Goal: Check status: Check status

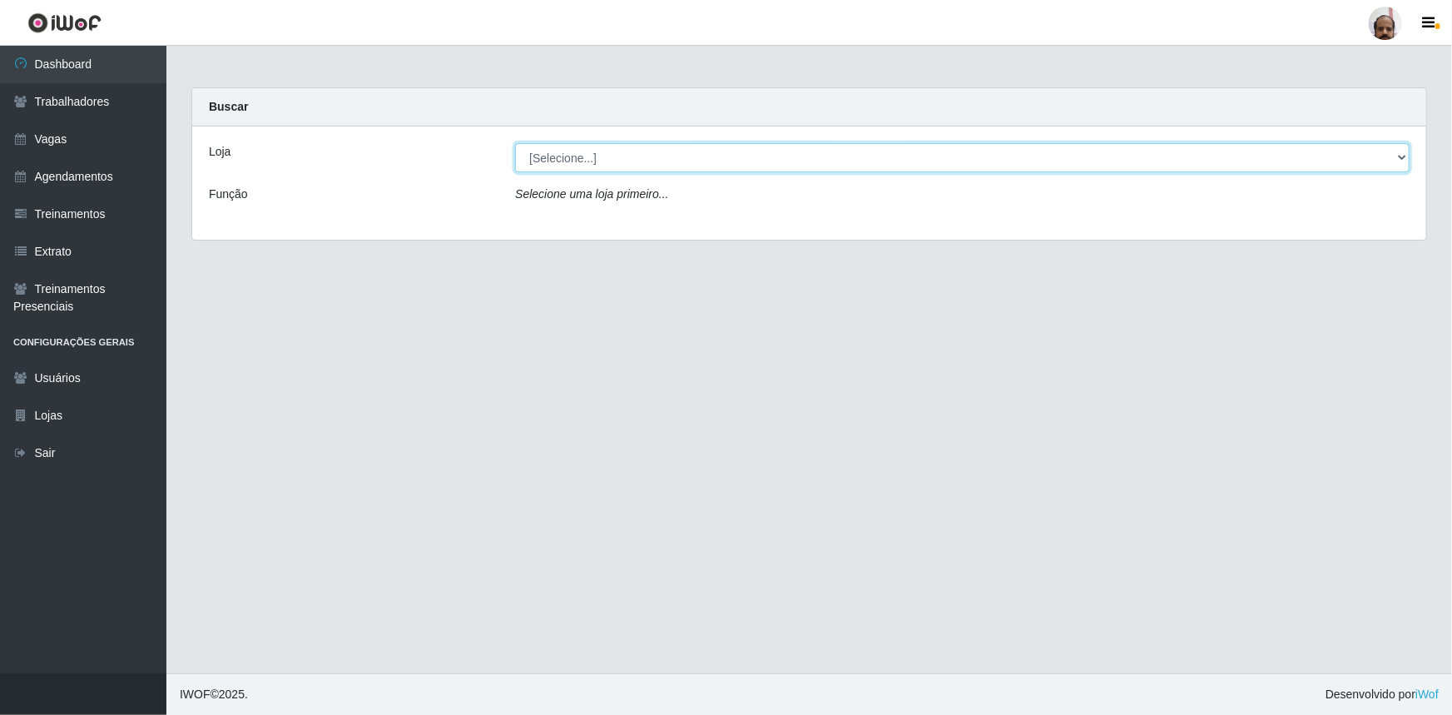
drag, startPoint x: 1399, startPoint y: 158, endPoint x: 1390, endPoint y: 166, distance: 12.4
click at [1398, 158] on select "[Selecione...] Mar Vermelho - Loja 05" at bounding box center [962, 157] width 895 height 29
select select "252"
click at [515, 143] on select "[Selecione...] Mar Vermelho - Loja 05" at bounding box center [962, 157] width 895 height 29
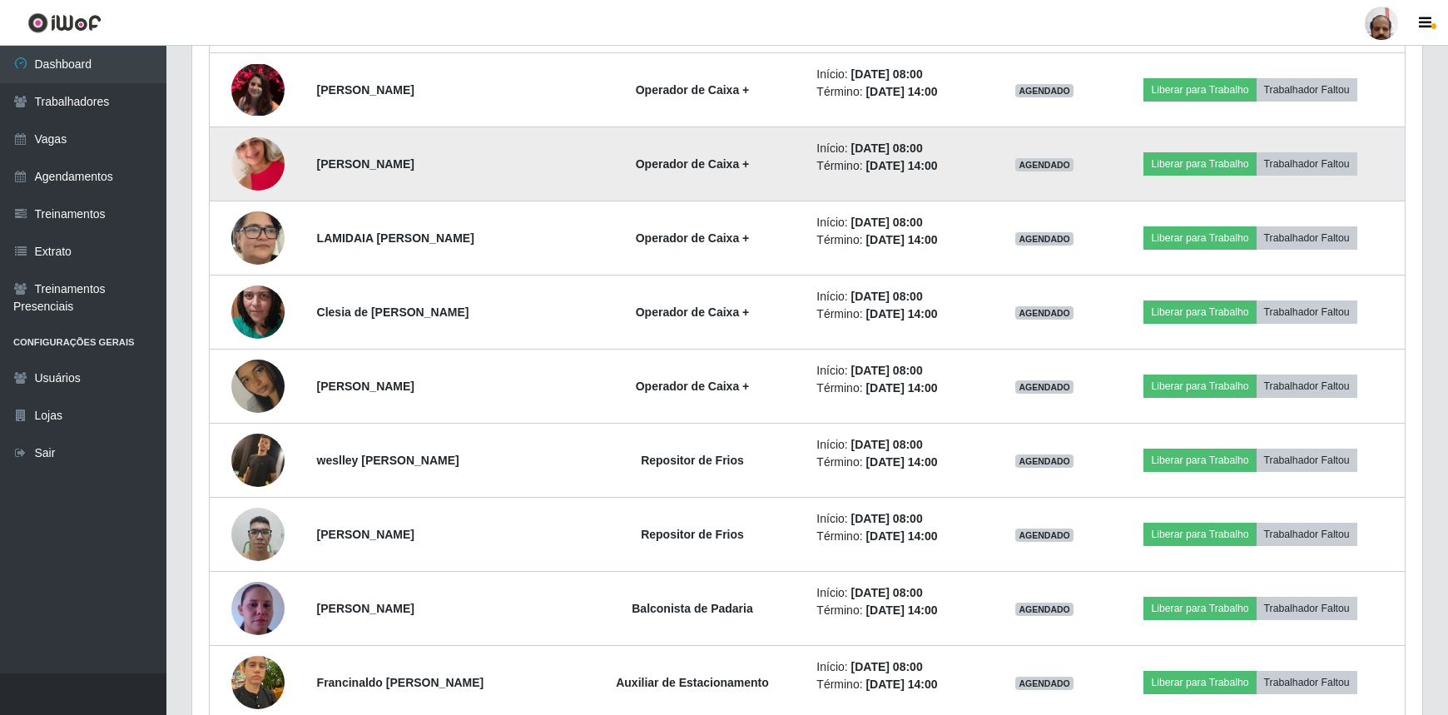
scroll to position [983, 0]
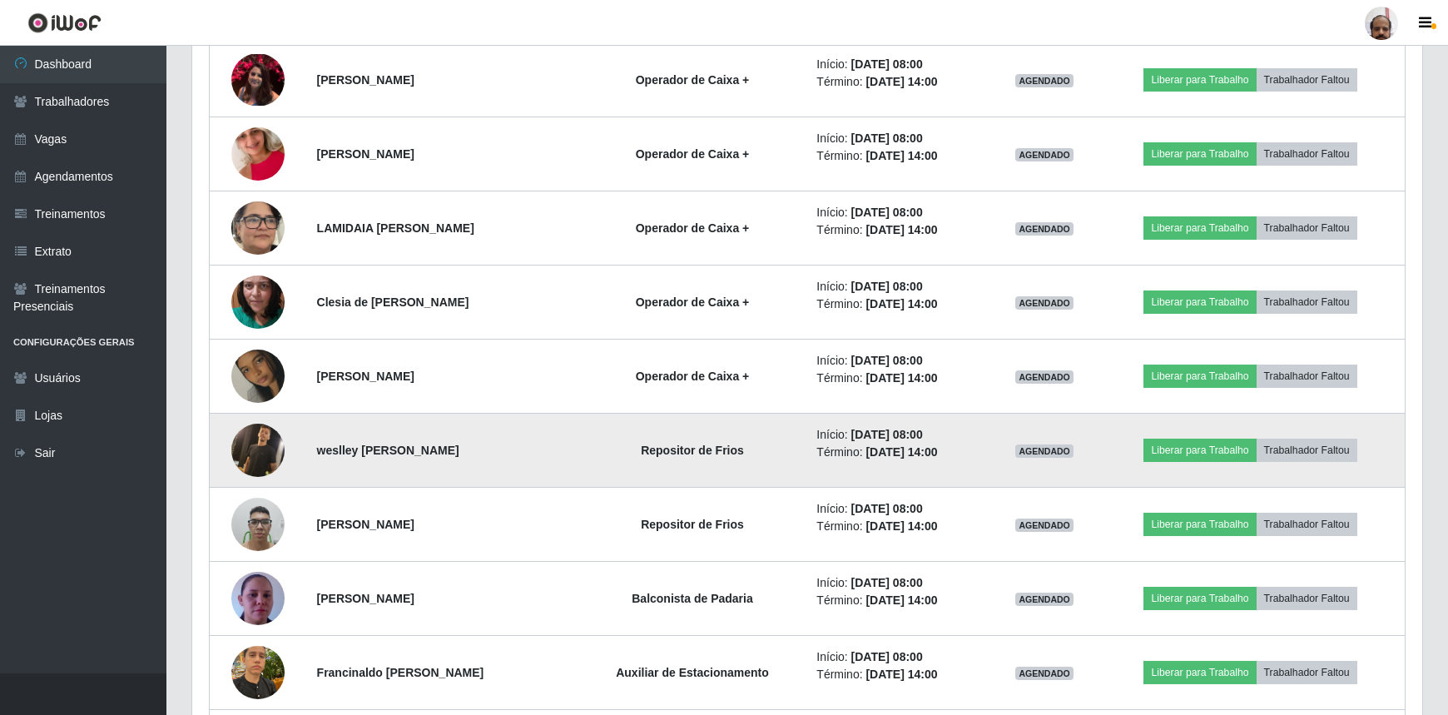
click at [247, 449] on img at bounding box center [257, 450] width 53 height 53
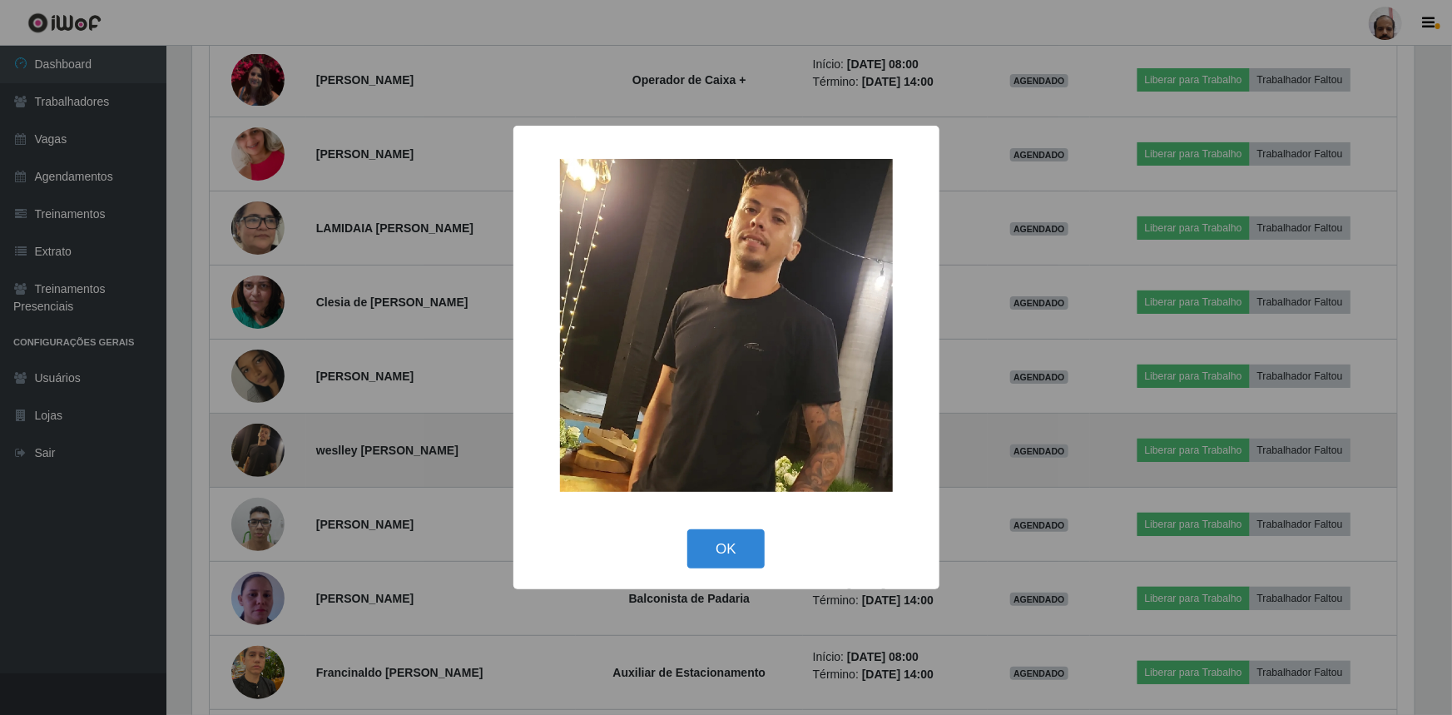
click at [248, 449] on div "× OK Cancel" at bounding box center [726, 357] width 1452 height 715
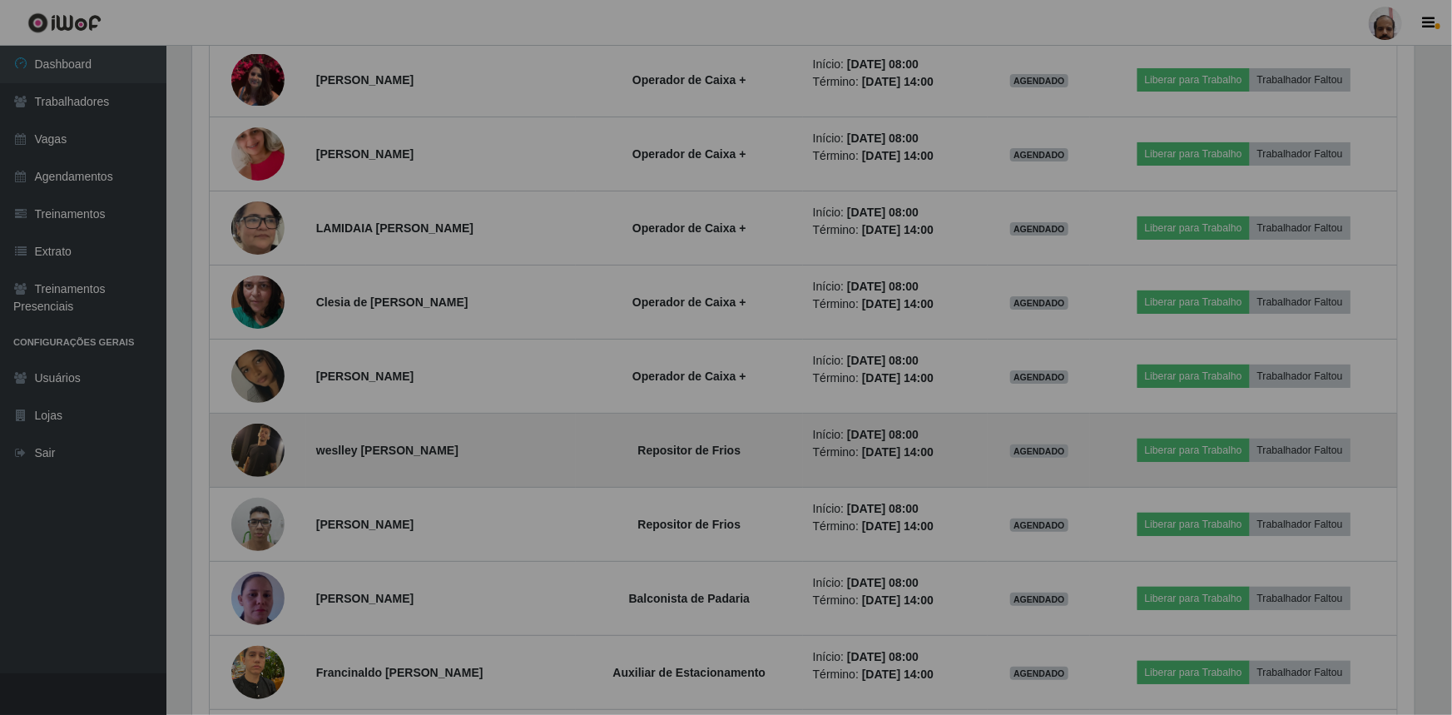
scroll to position [345, 1230]
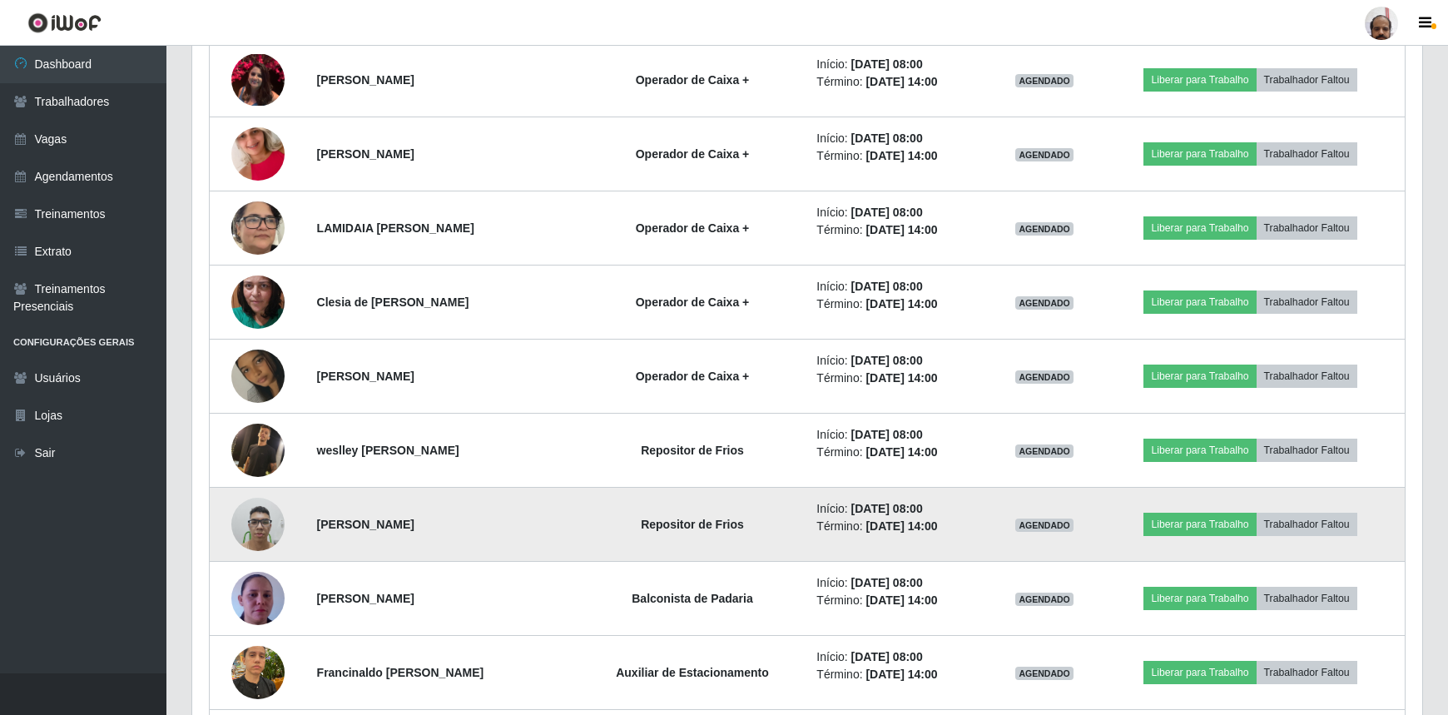
click at [256, 538] on img at bounding box center [257, 523] width 53 height 71
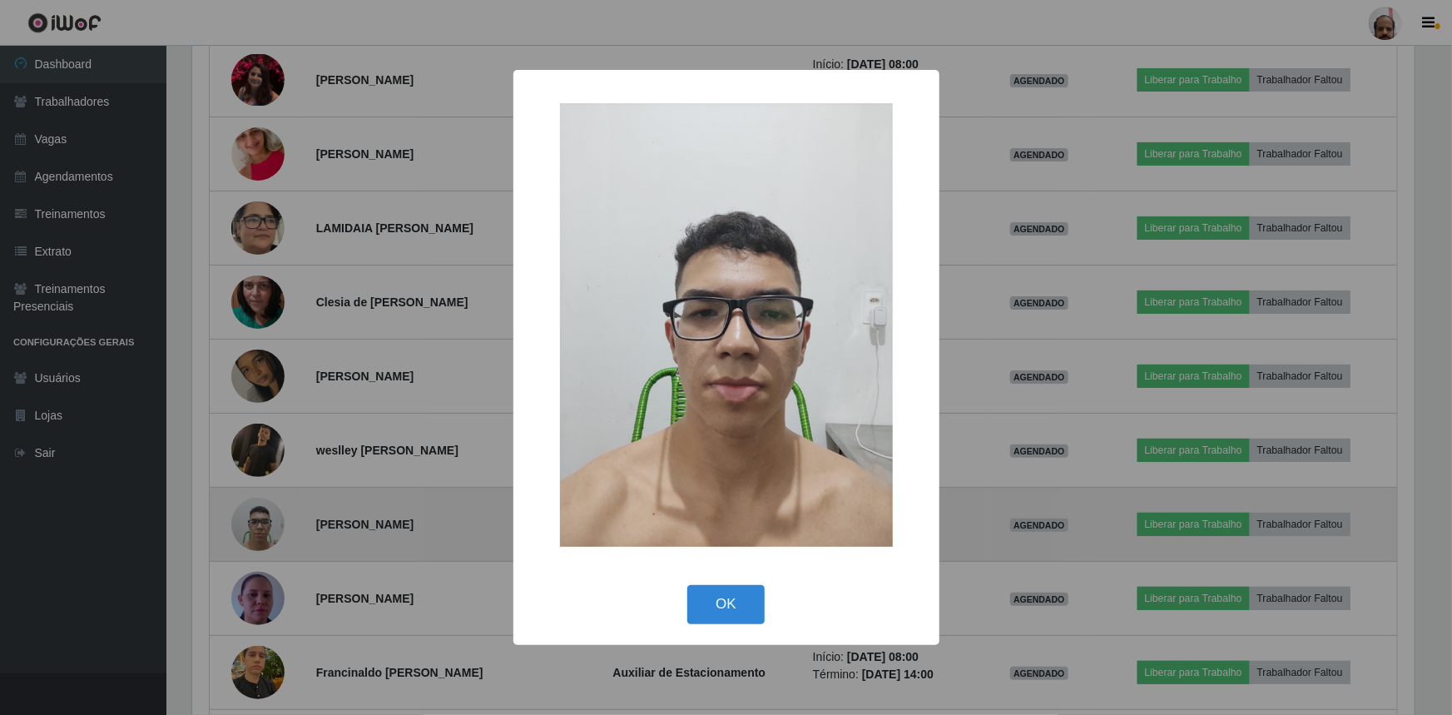
click at [256, 538] on div "× OK Cancel" at bounding box center [726, 357] width 1452 height 715
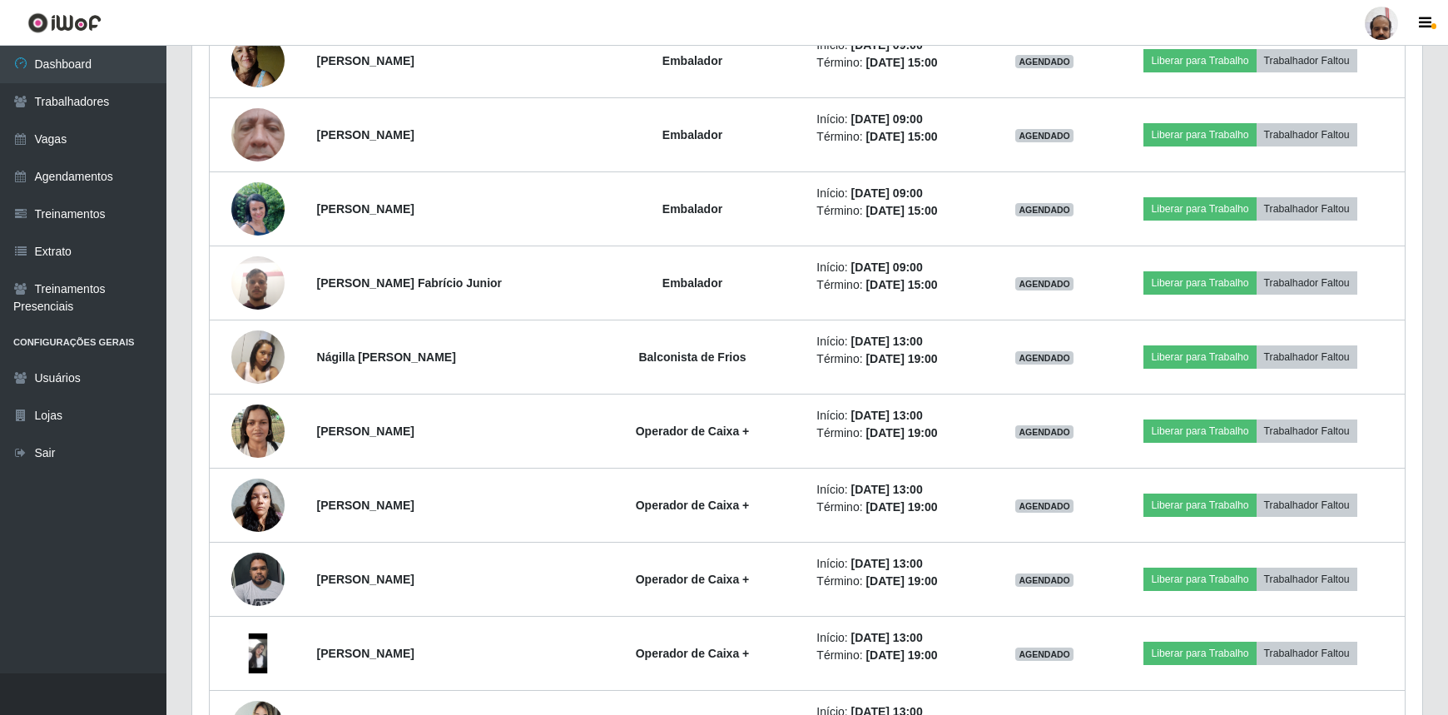
scroll to position [2194, 0]
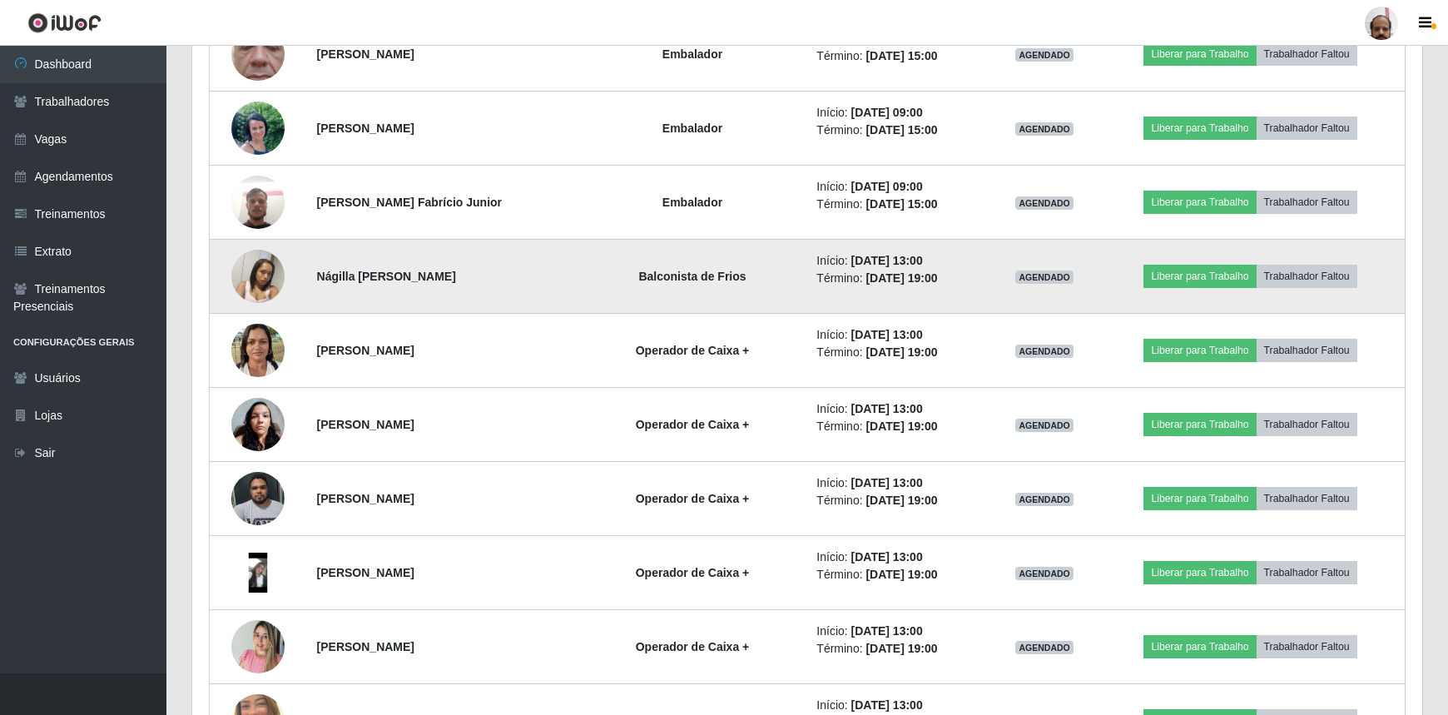
click at [250, 265] on img at bounding box center [257, 275] width 53 height 71
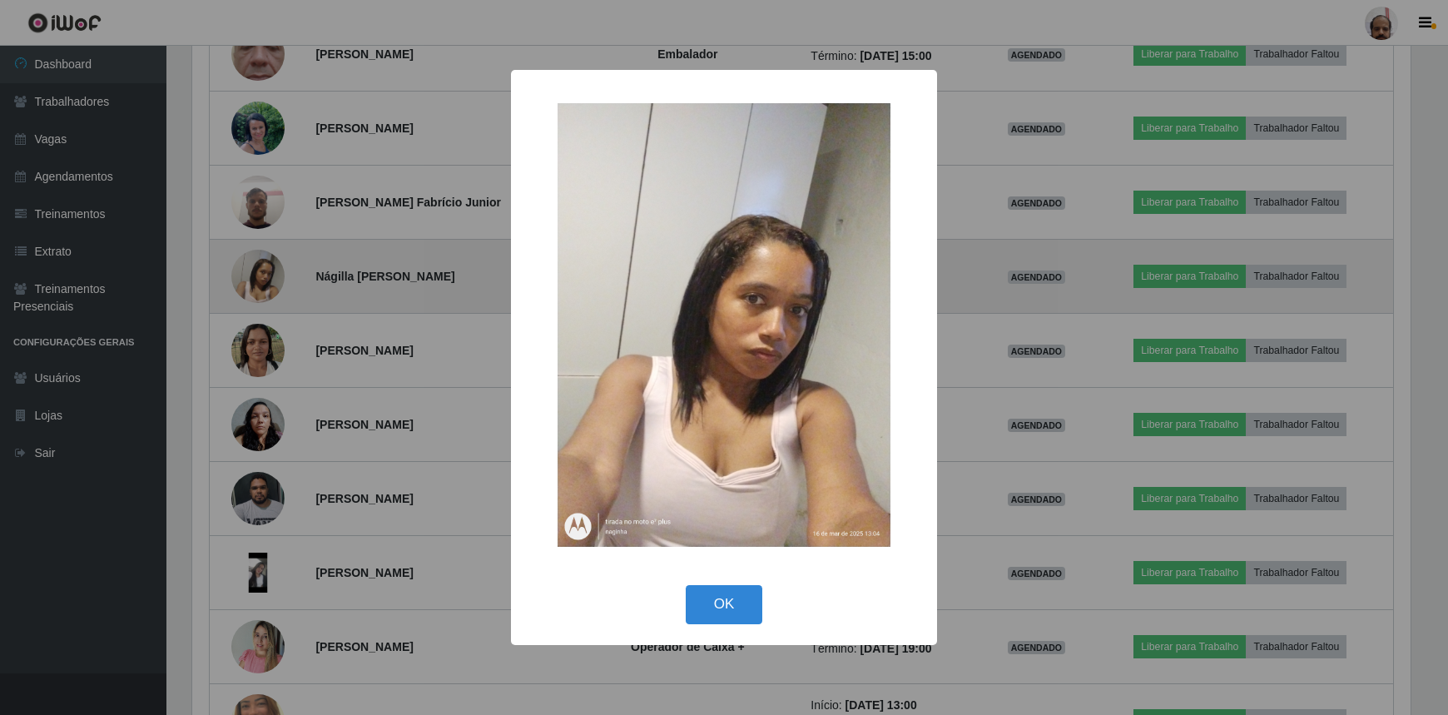
scroll to position [345, 1222]
click at [250, 265] on div "× OK Cancel" at bounding box center [726, 357] width 1452 height 715
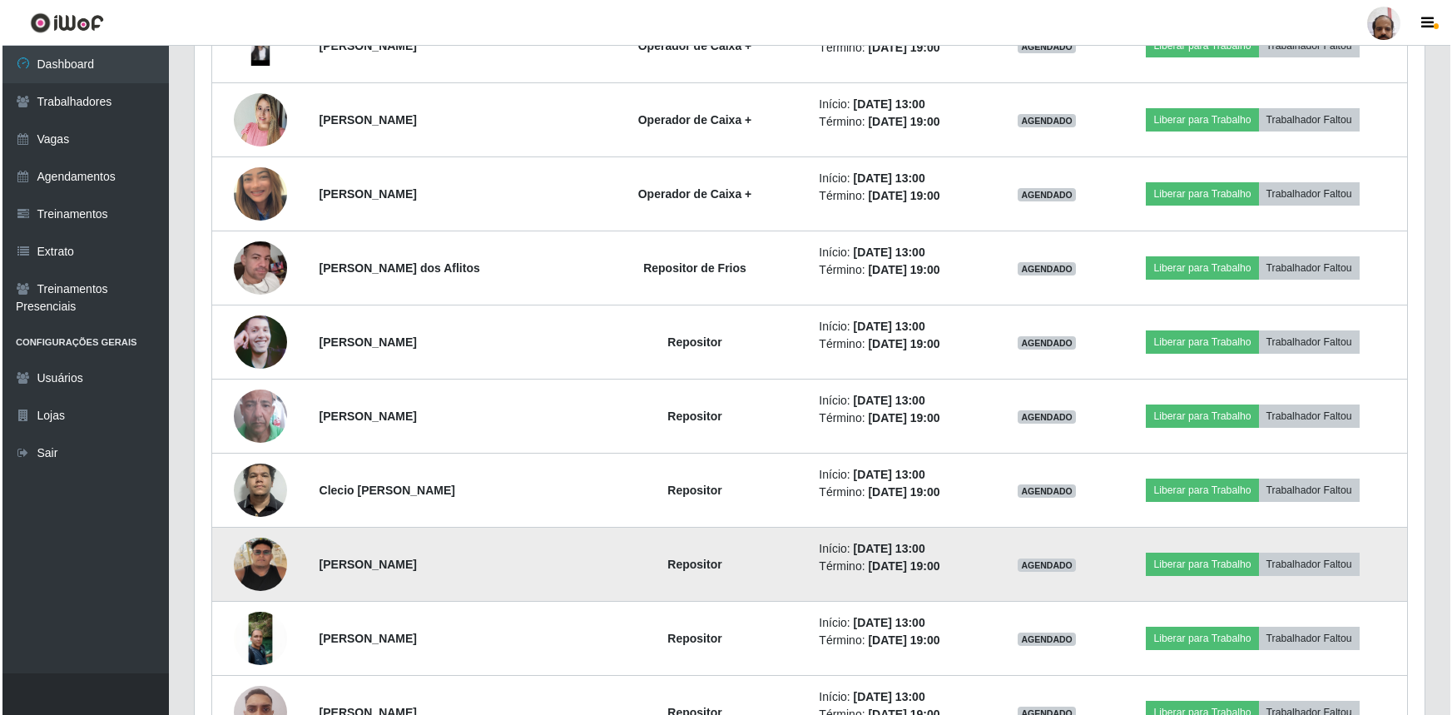
scroll to position [2672, 0]
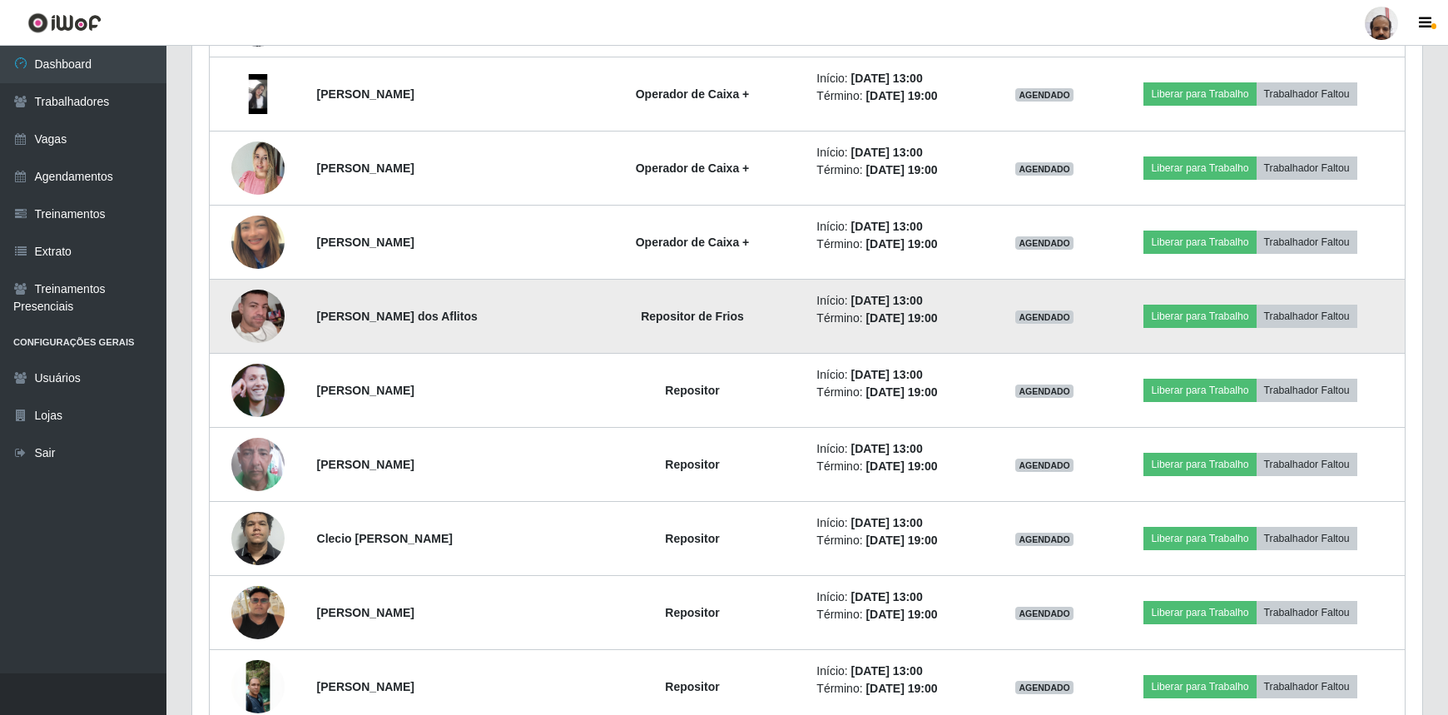
click at [266, 307] on img at bounding box center [257, 316] width 53 height 95
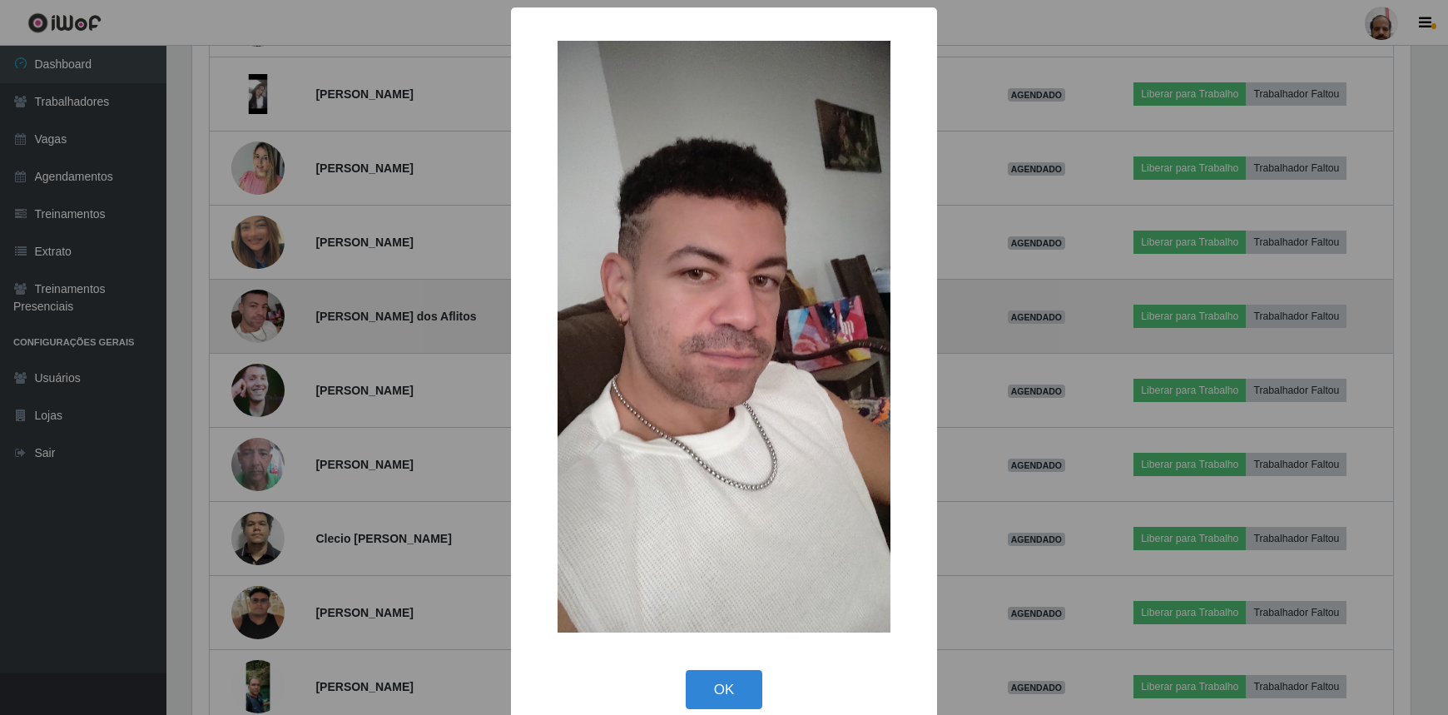
scroll to position [345, 1222]
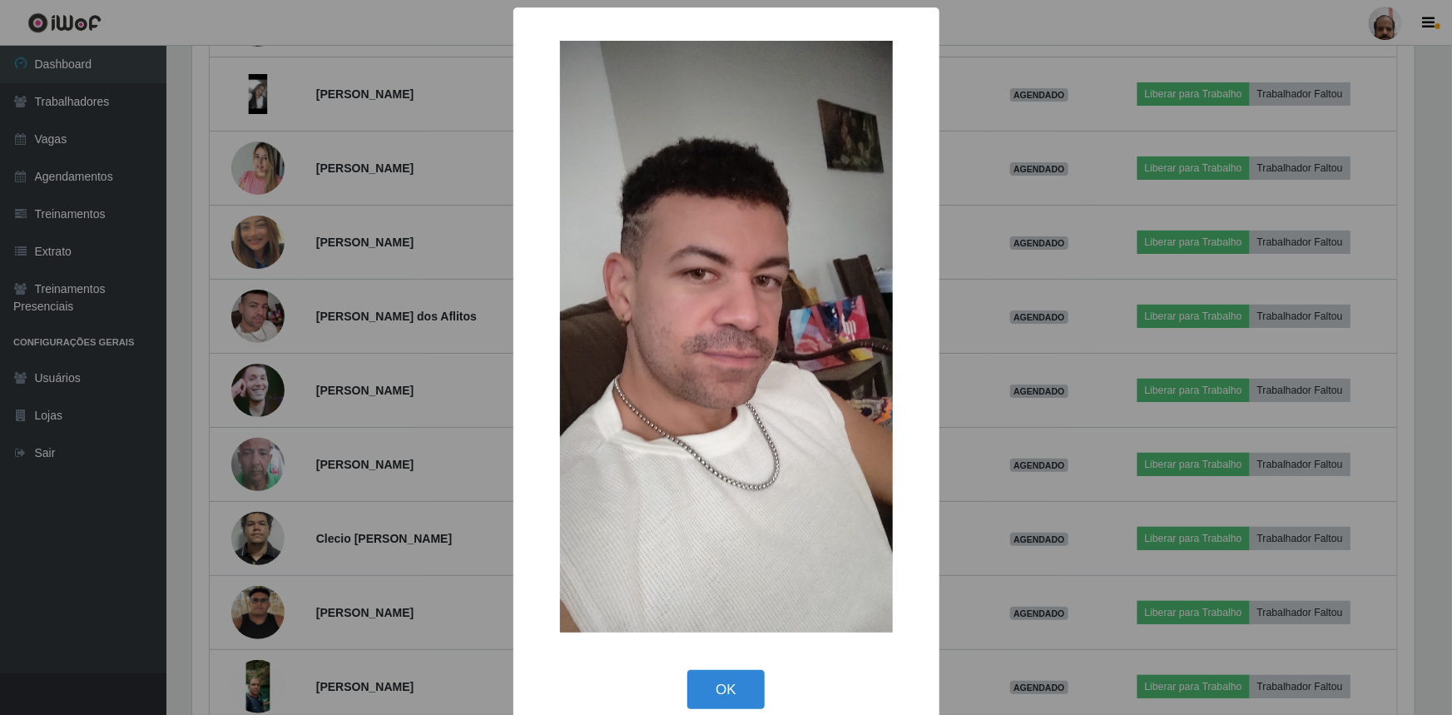
click at [269, 308] on div "× OK Cancel" at bounding box center [726, 357] width 1452 height 715
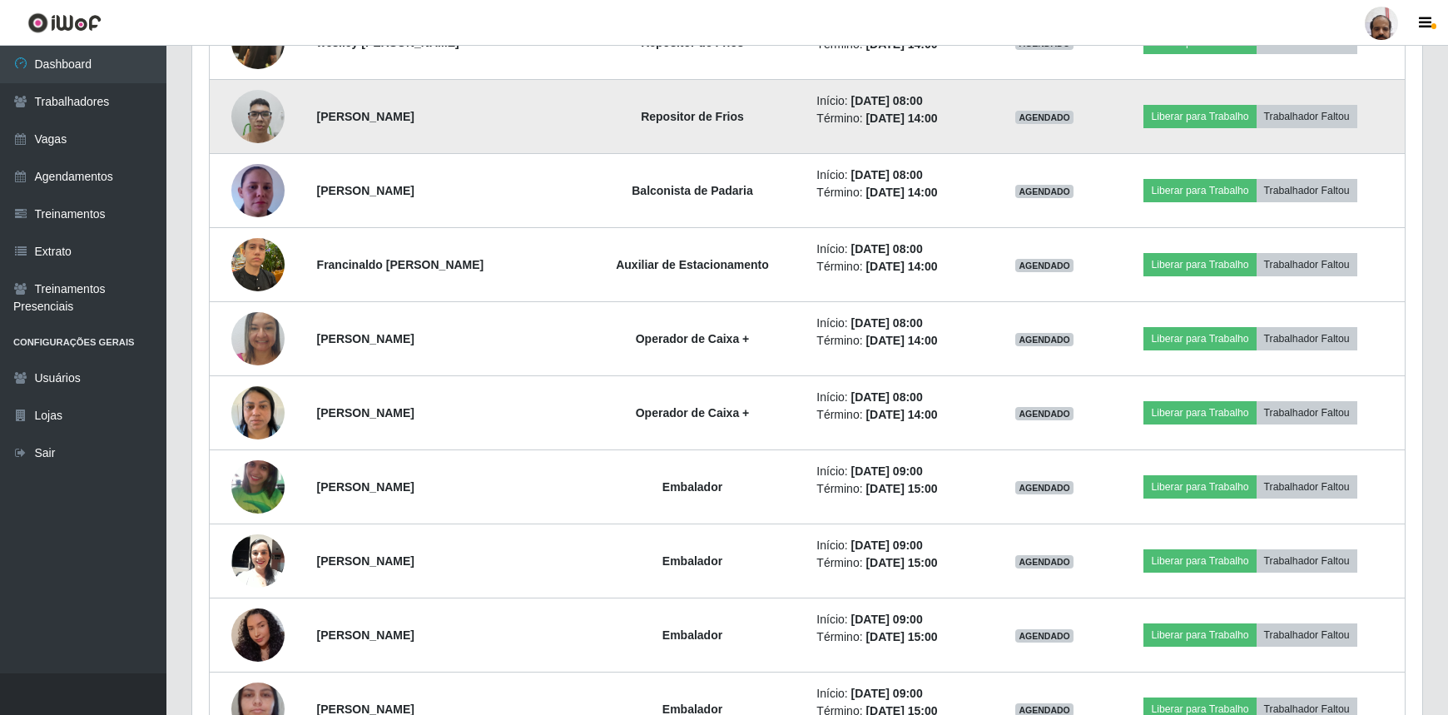
scroll to position [1386, 0]
